Goal: Task Accomplishment & Management: Use online tool/utility

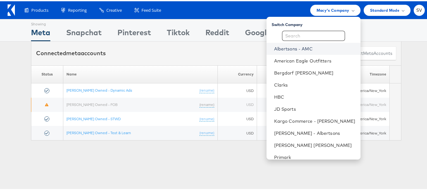
click at [298, 49] on link "Albertsons - AMC" at bounding box center [314, 47] width 81 height 6
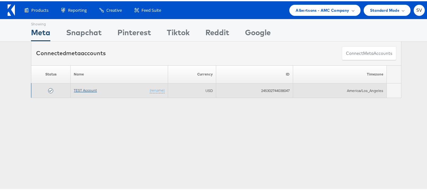
click at [87, 89] on link "TEST Account" at bounding box center [85, 89] width 23 height 5
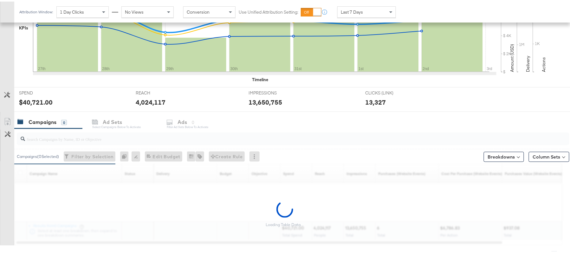
scroll to position [177, 0]
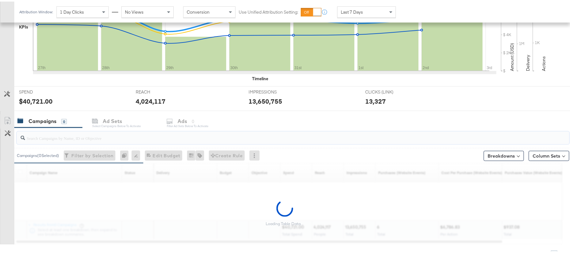
click at [70, 139] on input "search" at bounding box center [272, 134] width 494 height 12
paste input "120230827523830307"
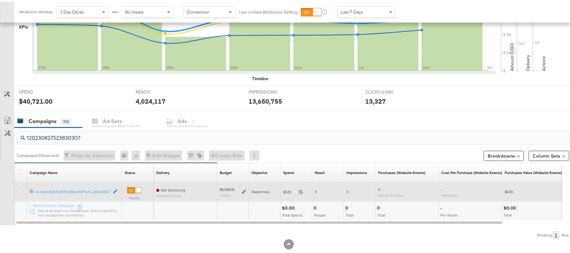
type input "120230827523830307"
click at [22, 189] on icon at bounding box center [20, 189] width 5 height 5
click at [0, 0] on input "checkbox" at bounding box center [0, 0] width 0 height 0
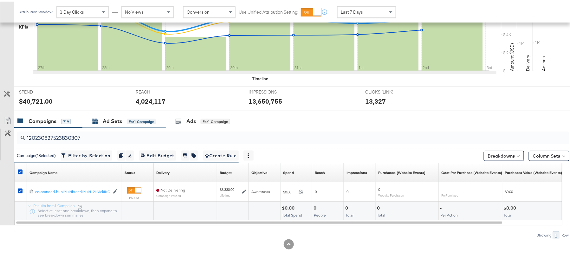
click at [115, 117] on div "Ad Sets" at bounding box center [112, 119] width 19 height 7
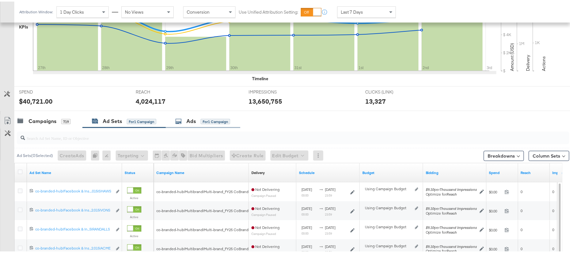
click at [194, 125] on div "Ads for 1 Campaign" at bounding box center [203, 120] width 74 height 14
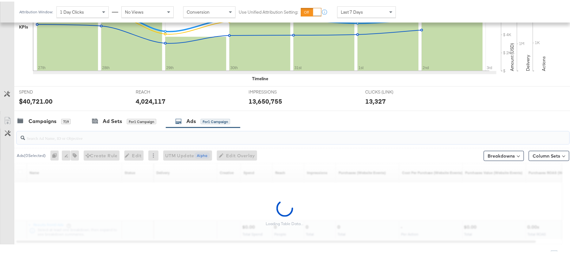
click at [178, 137] on input "search" at bounding box center [272, 134] width 494 height 12
paste input "co-branded-hub|Facebook & Instagram|Social Media|FBIG - Premium Carousel & Prod…"
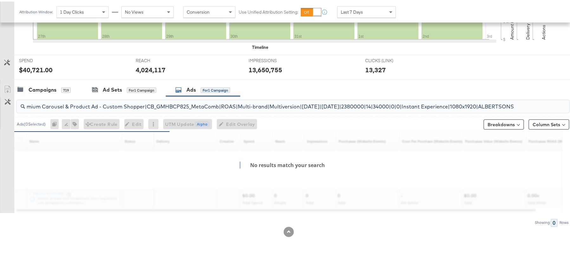
scroll to position [191, 0]
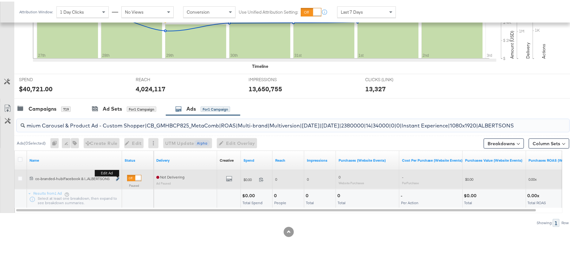
type input "co-branded-hub|Facebook & Instagram|Social Media|FBIG - Premium Carousel & Prod…"
click at [117, 178] on icon "link" at bounding box center [117, 177] width 3 height 3
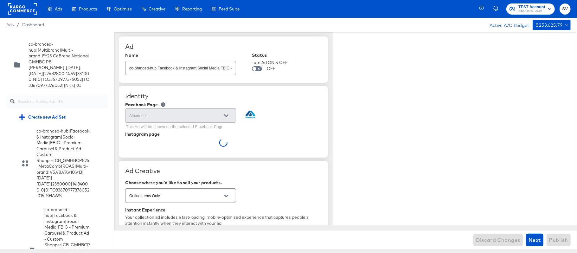
scroll to position [3694, 0]
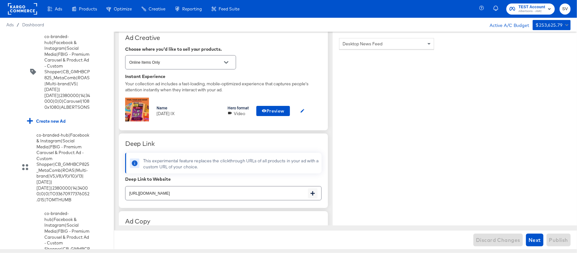
scroll to position [146, 0]
click at [303, 110] on icon "button" at bounding box center [302, 110] width 5 height 5
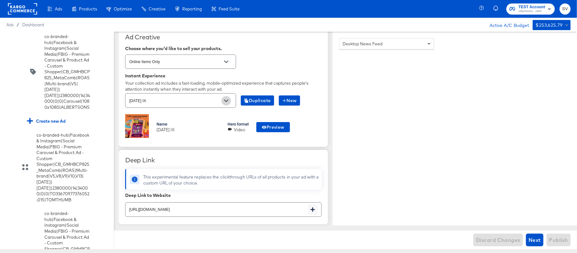
click at [226, 100] on icon "Open" at bounding box center [226, 101] width 4 height 4
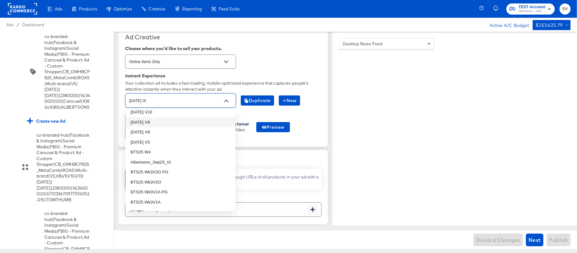
scroll to position [0, 0]
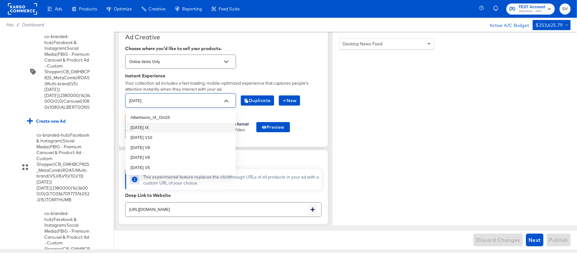
type input "[DATE] IX"
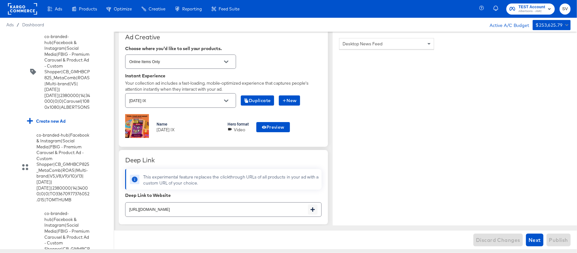
click at [263, 67] on div "Online Items Only" at bounding box center [223, 61] width 196 height 17
click at [227, 105] on button "Open" at bounding box center [227, 101] width 10 height 10
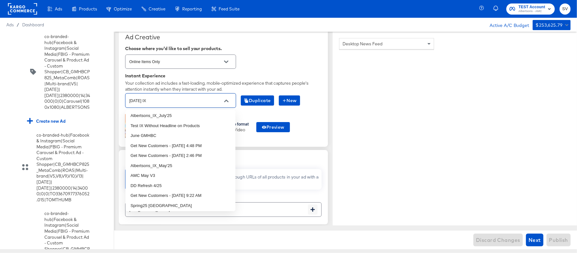
scroll to position [402, 0]
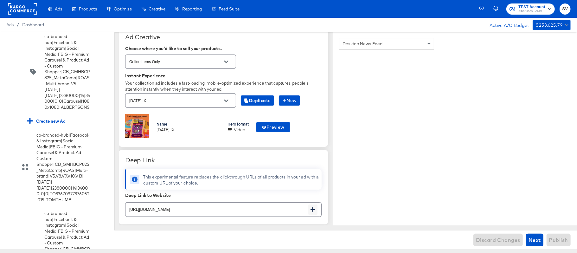
click at [16, 15] on div at bounding box center [22, 9] width 29 height 18
click at [17, 10] on rect at bounding box center [22, 8] width 29 height 11
